Goal: Information Seeking & Learning: Learn about a topic

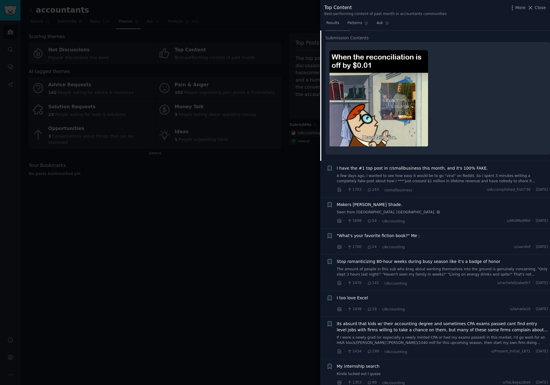
scroll to position [237, 0]
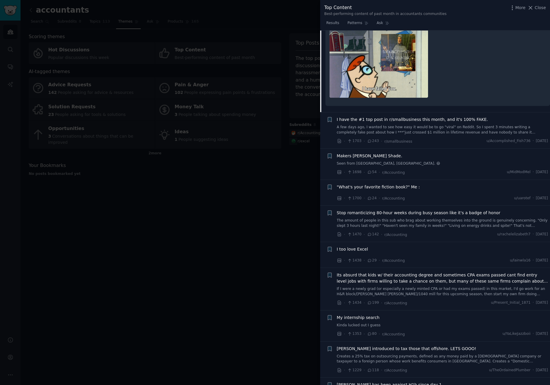
click at [353, 248] on span "I too love Excel" at bounding box center [352, 249] width 31 height 6
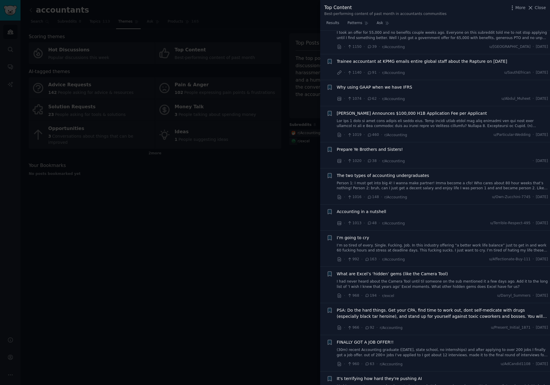
scroll to position [686, 0]
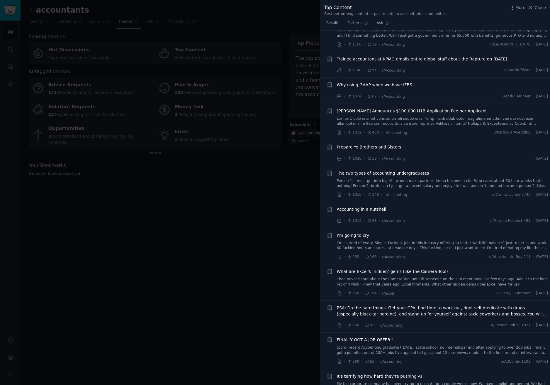
click at [297, 171] on div at bounding box center [275, 192] width 550 height 385
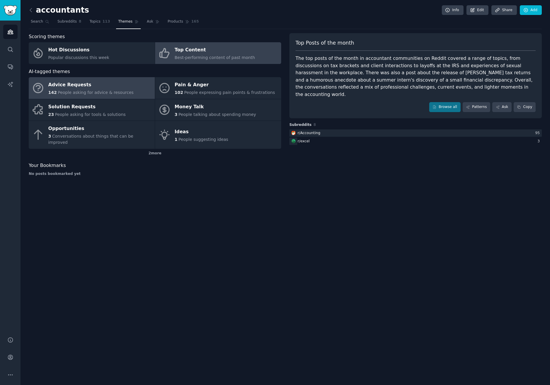
click at [99, 88] on div "Advice Requests" at bounding box center [90, 84] width 85 height 9
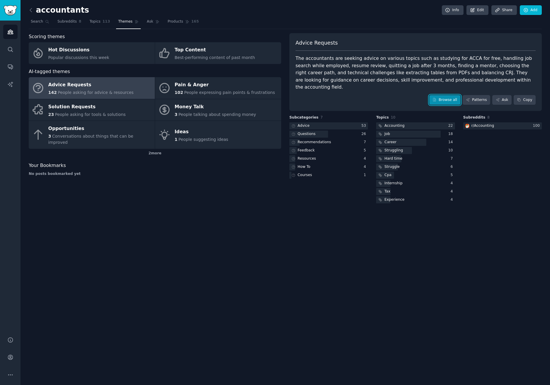
click at [449, 95] on link "Browse all" at bounding box center [444, 100] width 31 height 10
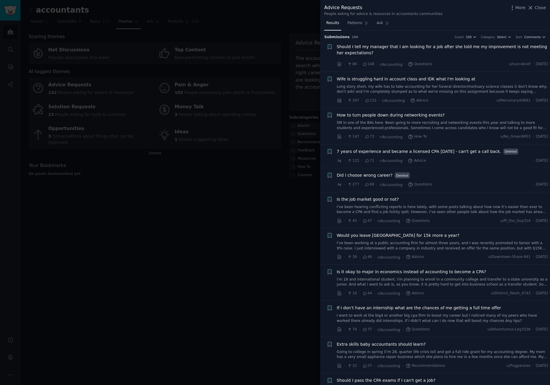
click at [426, 151] on span "7 years of experience and became a licensed CPA [DATE] - can't get a call back." at bounding box center [419, 151] width 164 height 6
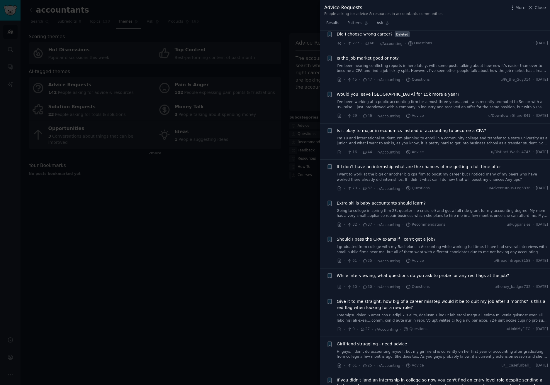
scroll to position [231, 0]
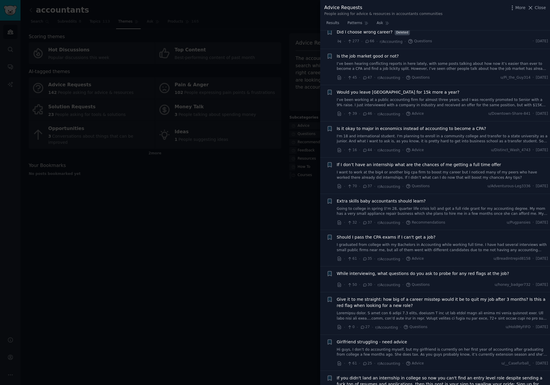
click at [267, 192] on div at bounding box center [275, 192] width 550 height 385
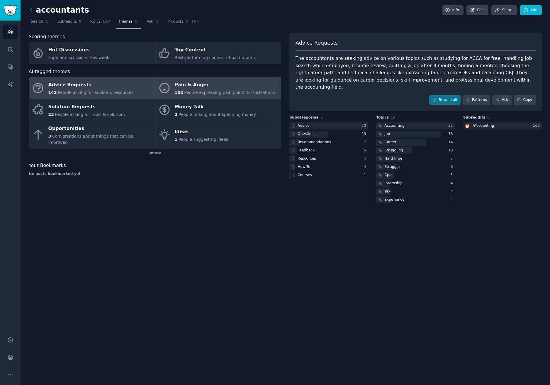
click at [223, 93] on span "People expressing pain points & frustrations" at bounding box center [229, 92] width 91 height 5
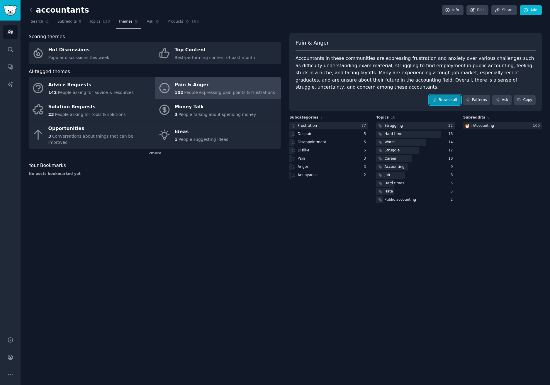
click at [448, 95] on link "Browse all" at bounding box center [444, 100] width 31 height 10
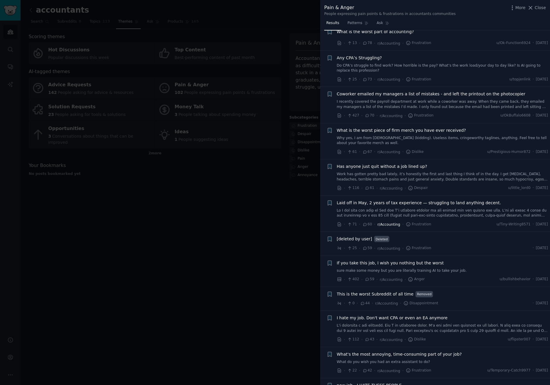
scroll to position [235, 0]
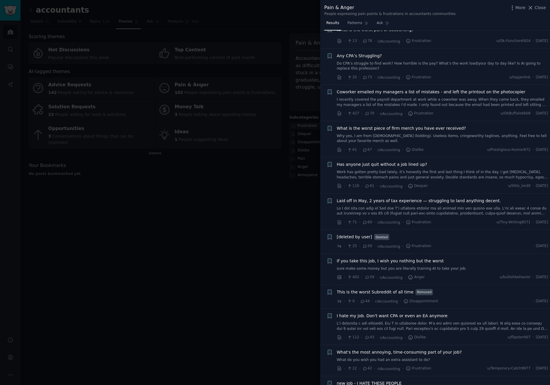
click at [257, 201] on div at bounding box center [275, 192] width 550 height 385
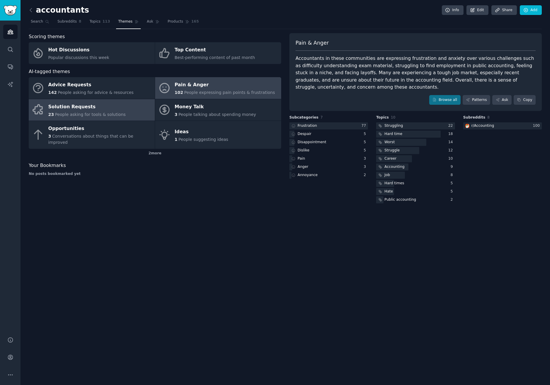
click at [122, 112] on link "Solution Requests 23 People asking for tools & solutions" at bounding box center [92, 110] width 126 height 22
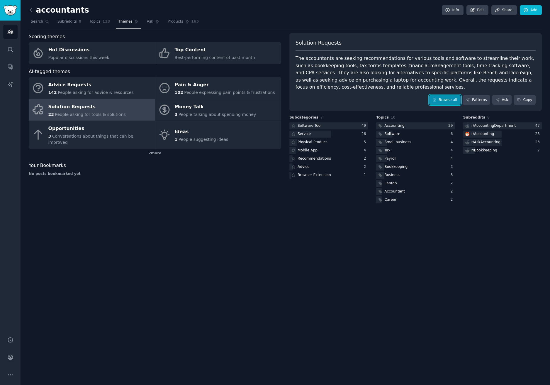
click at [450, 101] on link "Browse all" at bounding box center [444, 100] width 31 height 10
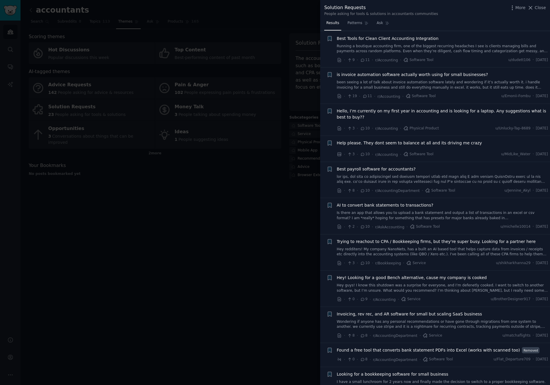
scroll to position [264, 0]
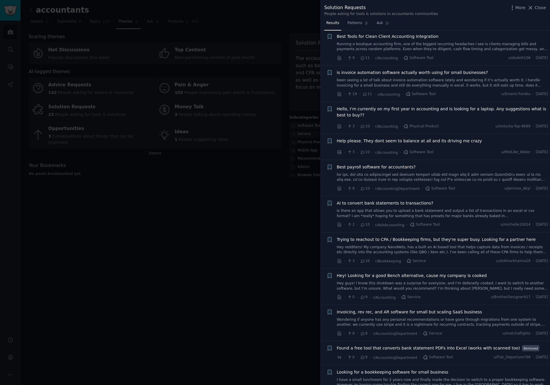
click at [399, 73] on span "is invoice automation software actually worth using for small businesses?" at bounding box center [412, 72] width 151 height 6
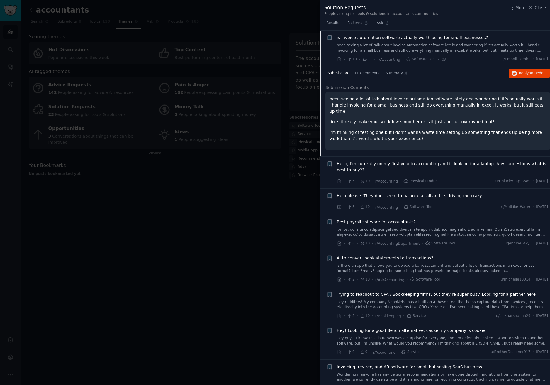
scroll to position [299, 0]
click at [371, 75] on span "11 Comments" at bounding box center [366, 72] width 25 height 5
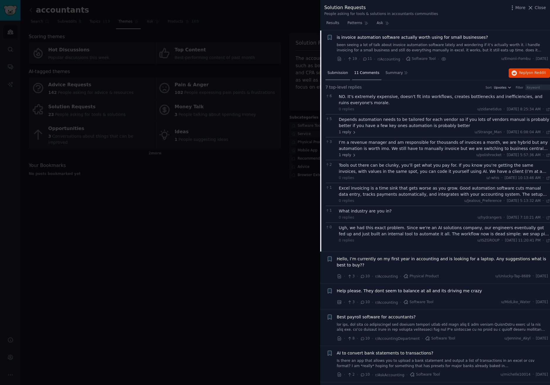
click at [339, 73] on span "Submission" at bounding box center [338, 72] width 21 height 5
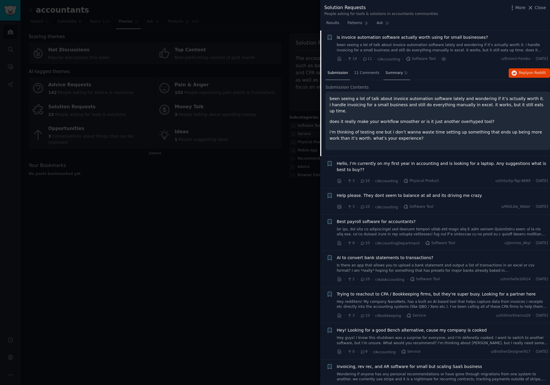
click at [388, 72] on span "Summary" at bounding box center [394, 72] width 17 height 5
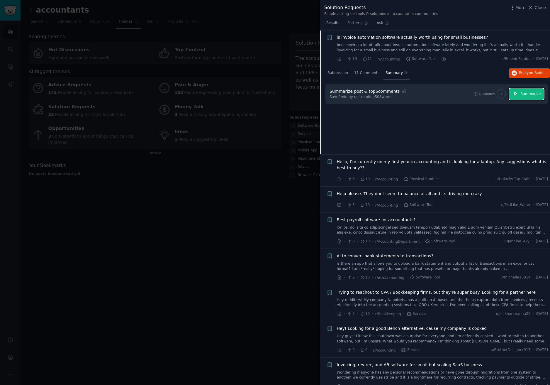
click at [535, 91] on button "Summarize" at bounding box center [526, 93] width 35 height 11
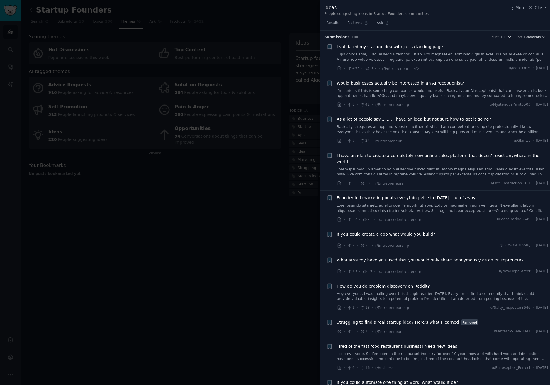
click at [56, 230] on div at bounding box center [275, 192] width 550 height 385
